Goal: Transaction & Acquisition: Book appointment/travel/reservation

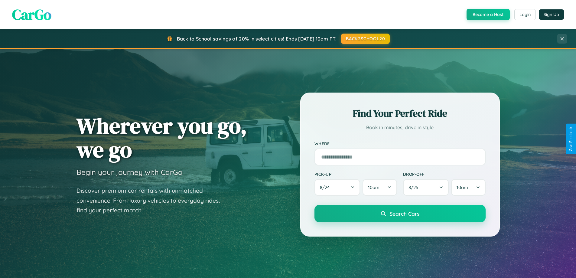
scroll to position [18, 0]
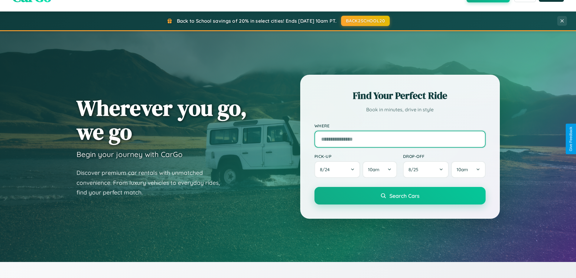
click at [400, 139] on input "text" at bounding box center [400, 139] width 171 height 17
type input "**********"
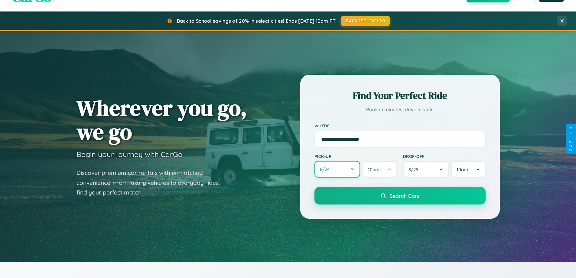
click at [337, 169] on button "8 / 24" at bounding box center [338, 169] width 46 height 17
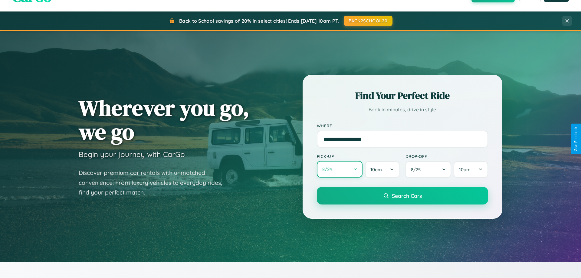
select select "*"
select select "****"
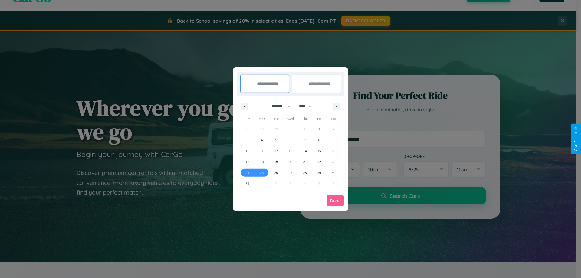
drag, startPoint x: 278, startPoint y: 106, endPoint x: 290, endPoint y: 121, distance: 19.4
click at [278, 106] on select "******* ******** ***** ***** *** **** **** ****** ********* ******* ******** **…" at bounding box center [280, 106] width 26 height 10
select select "*"
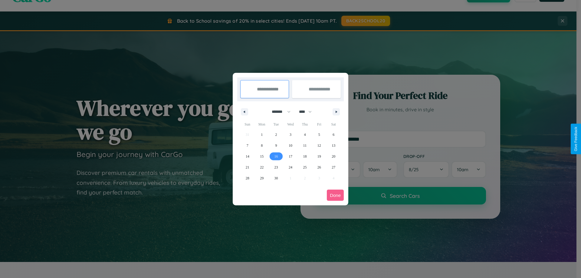
click at [276, 156] on span "16" at bounding box center [276, 156] width 4 height 11
type input "**********"
click at [319, 156] on span "19" at bounding box center [319, 156] width 4 height 11
type input "**********"
click at [335, 195] on button "Done" at bounding box center [335, 195] width 17 height 11
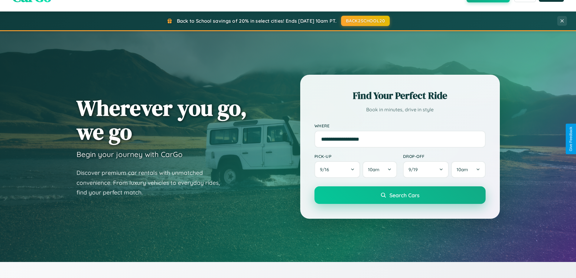
click at [400, 195] on span "Search Cars" at bounding box center [405, 195] width 30 height 7
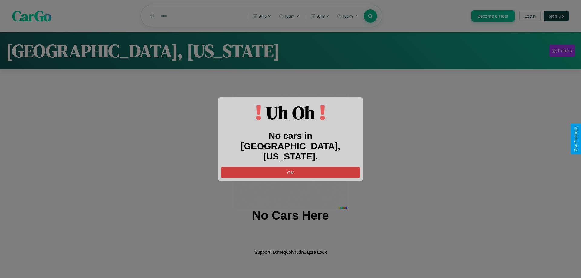
click at [290, 167] on button "OK" at bounding box center [290, 172] width 139 height 11
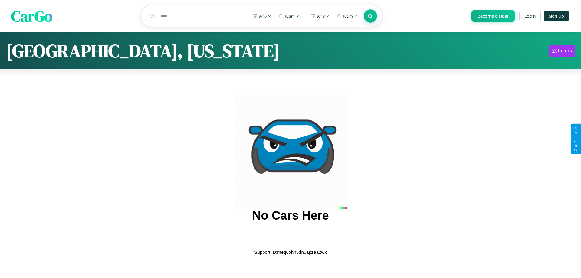
click at [32, 16] on span "CarGo" at bounding box center [31, 15] width 41 height 21
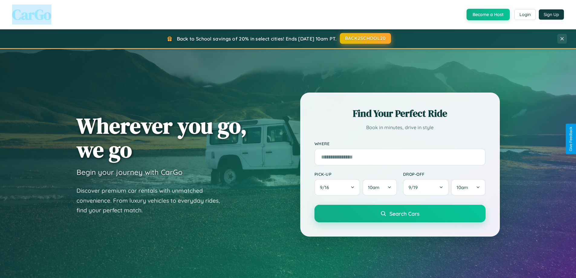
click at [365, 38] on button "BACK2SCHOOL20" at bounding box center [365, 38] width 51 height 11
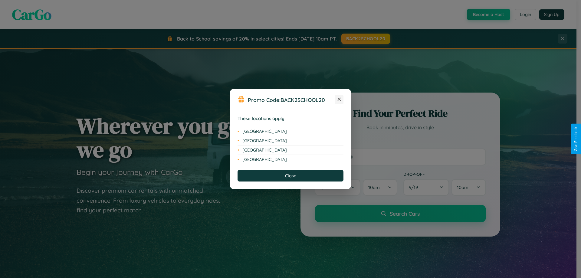
click at [339, 100] on icon at bounding box center [339, 99] width 3 height 3
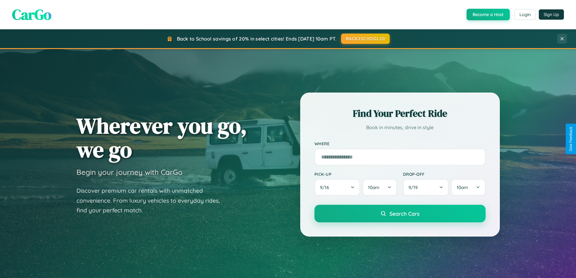
scroll to position [1164, 0]
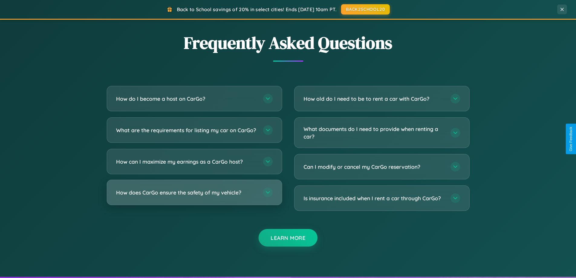
click at [194, 196] on h3 "How does CarGo ensure the safety of my vehicle?" at bounding box center [186, 193] width 141 height 8
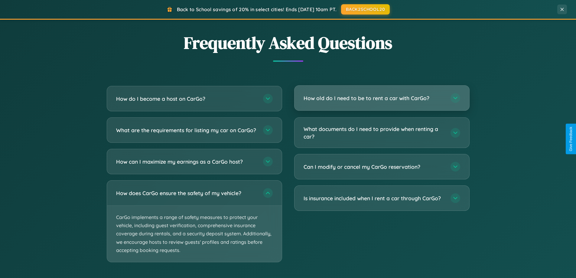
click at [382, 98] on h3 "How old do I need to be to rent a car with CarGo?" at bounding box center [374, 98] width 141 height 8
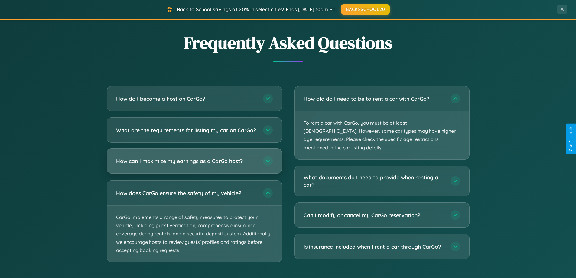
click at [194, 165] on h3 "How can I maximize my earnings as a CarGo host?" at bounding box center [186, 161] width 141 height 8
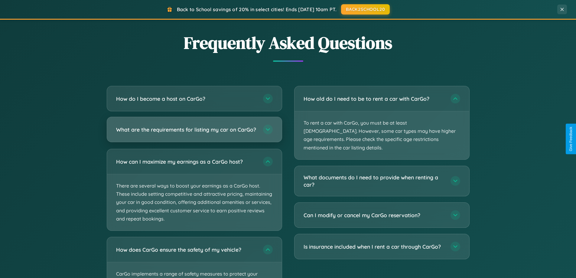
click at [194, 133] on h3 "What are the requirements for listing my car on CarGo?" at bounding box center [186, 130] width 141 height 8
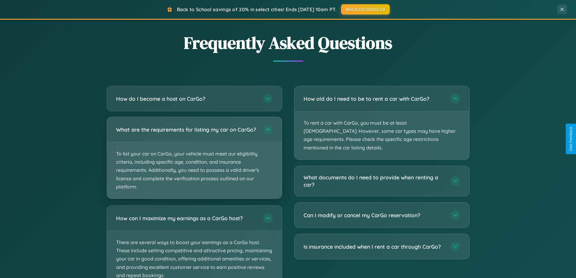
click at [194, 160] on p "To list your car on CarGo, your vehicle must meet our eligibility criteria, inc…" at bounding box center [194, 170] width 175 height 56
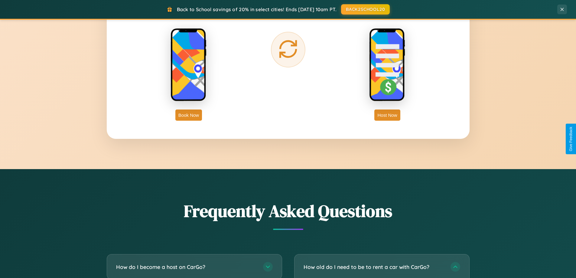
scroll to position [972, 0]
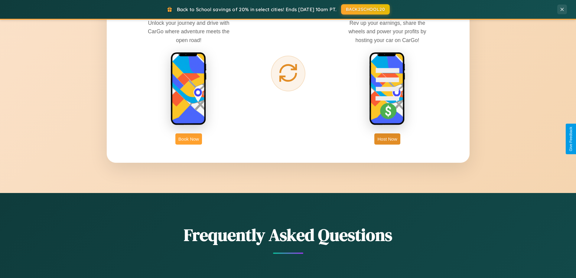
click at [189, 139] on button "Book Now" at bounding box center [188, 138] width 27 height 11
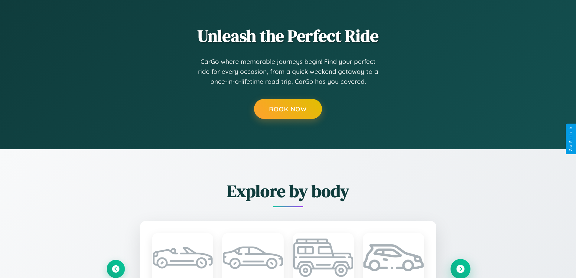
scroll to position [0, 2]
type input "******"
click at [460, 269] on div "Explore by body Convertible Sedan SUV Hatchback" at bounding box center [288, 248] width 576 height 198
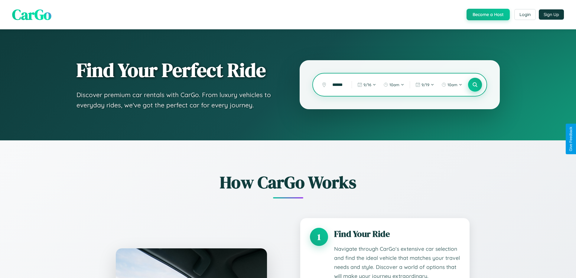
click at [475, 85] on icon at bounding box center [475, 85] width 6 height 6
